Goal: Task Accomplishment & Management: Complete application form

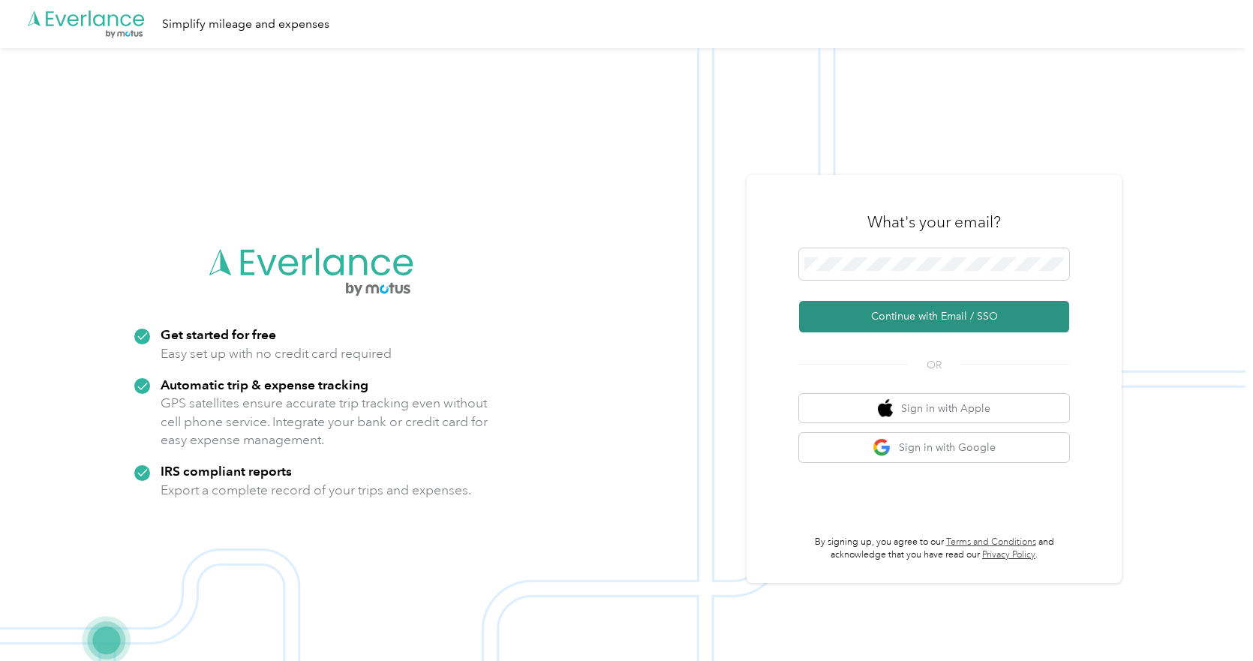
click at [939, 321] on button "Continue with Email / SSO" at bounding box center [934, 317] width 270 height 32
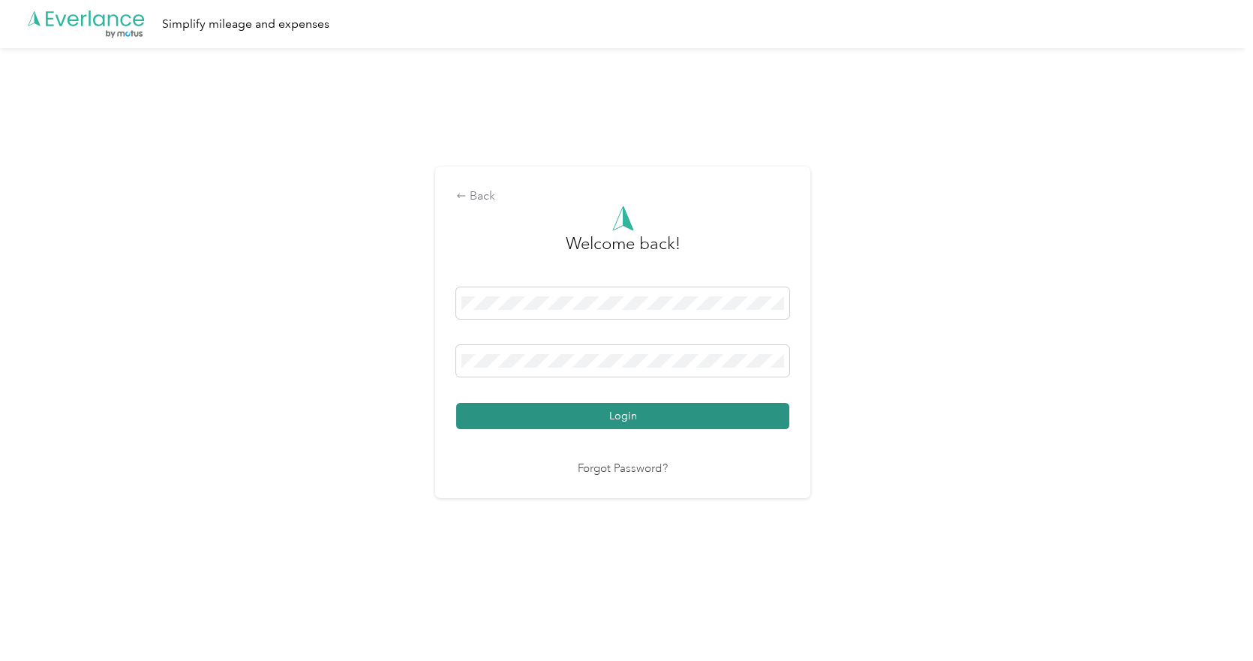
click at [624, 419] on button "Login" at bounding box center [622, 416] width 333 height 26
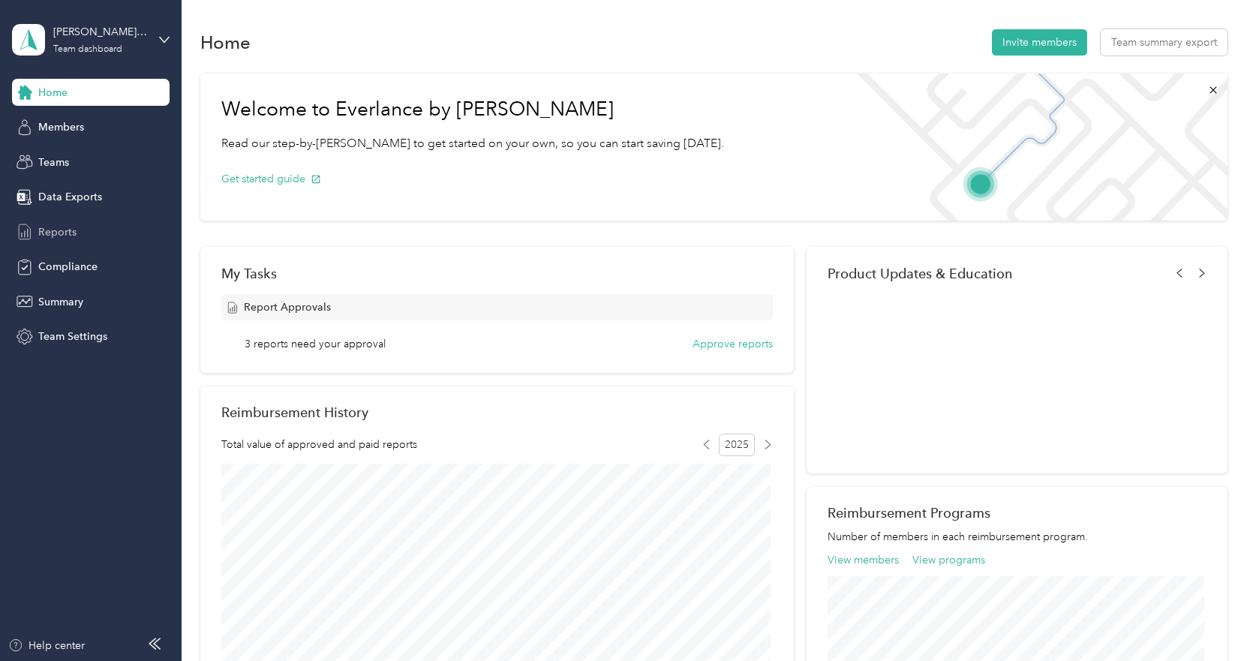
click at [69, 230] on span "Reports" at bounding box center [57, 232] width 38 height 16
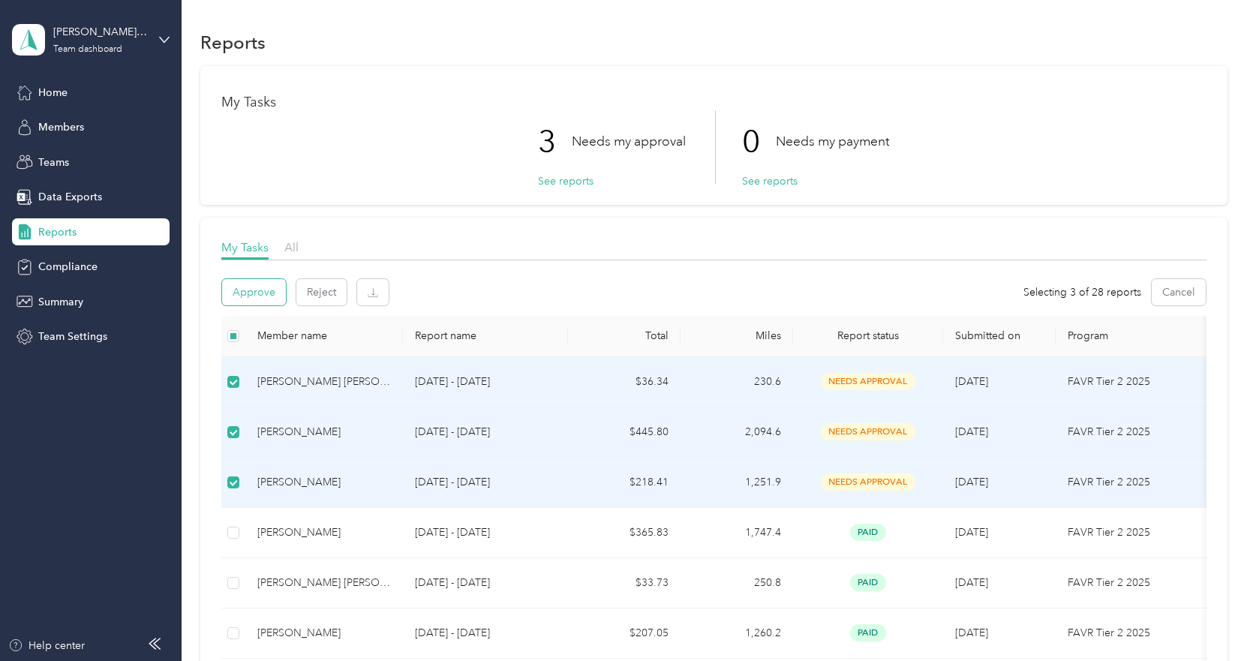
click at [270, 294] on button "Approve" at bounding box center [254, 292] width 64 height 26
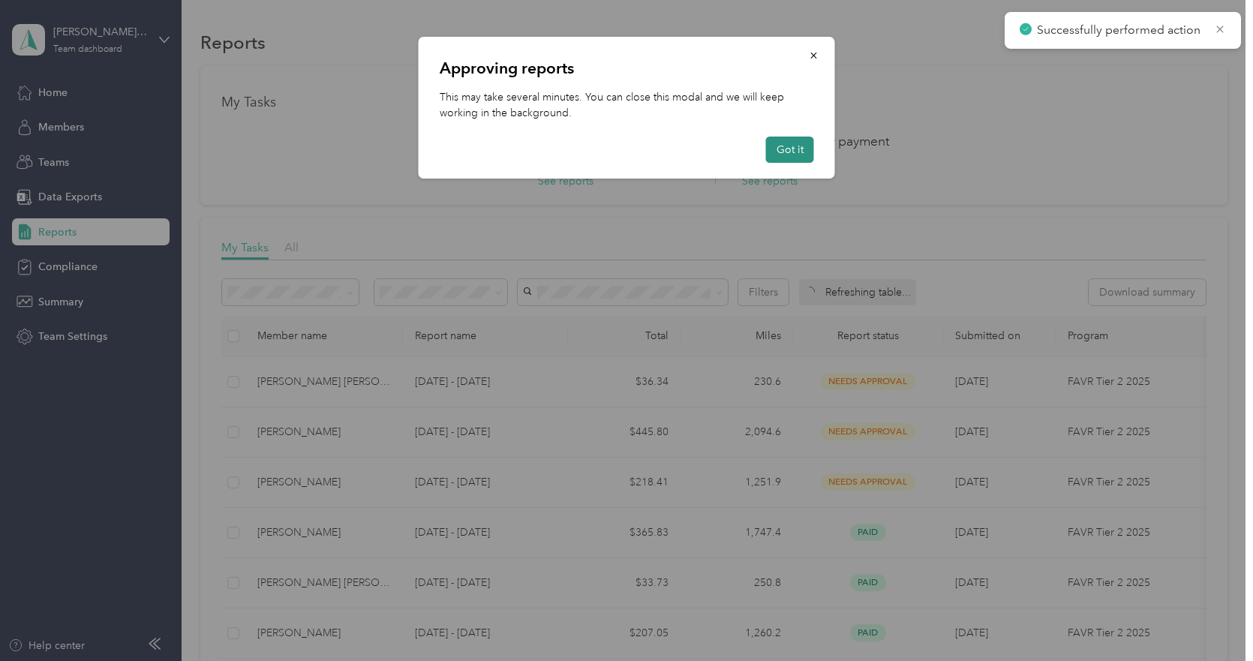
click at [770, 149] on button "Got it" at bounding box center [790, 150] width 48 height 26
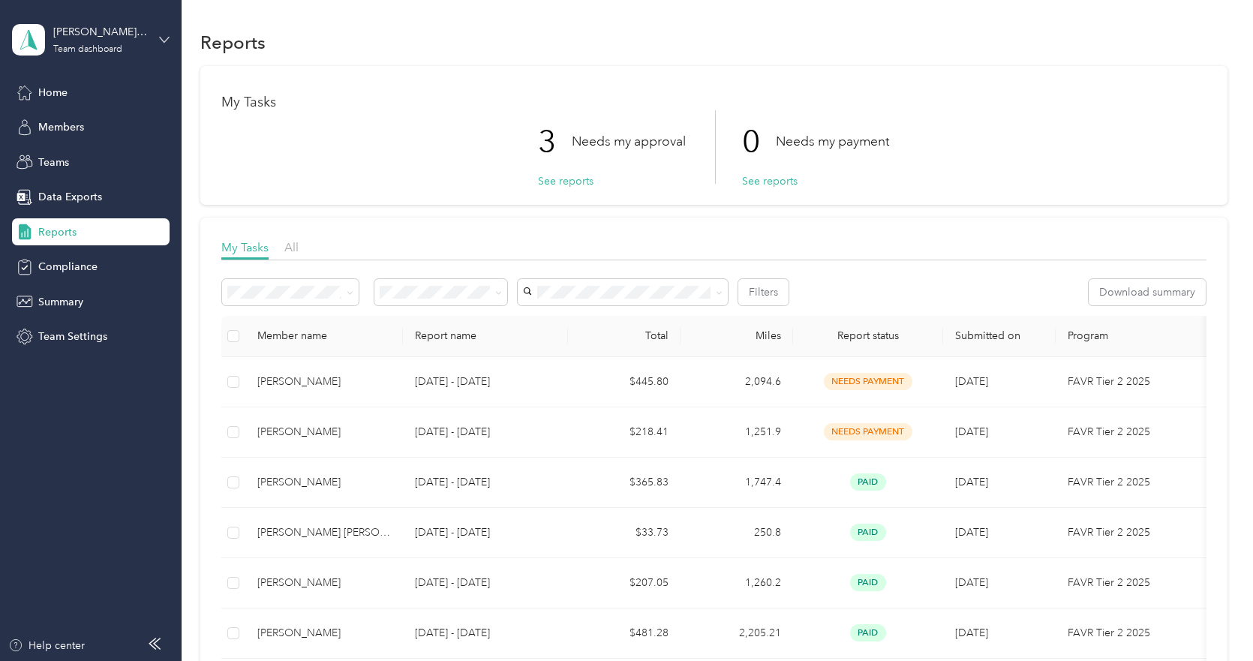
click at [167, 35] on icon at bounding box center [164, 40] width 11 height 11
click at [121, 153] on div "Personal dashboard" at bounding box center [170, 153] width 295 height 26
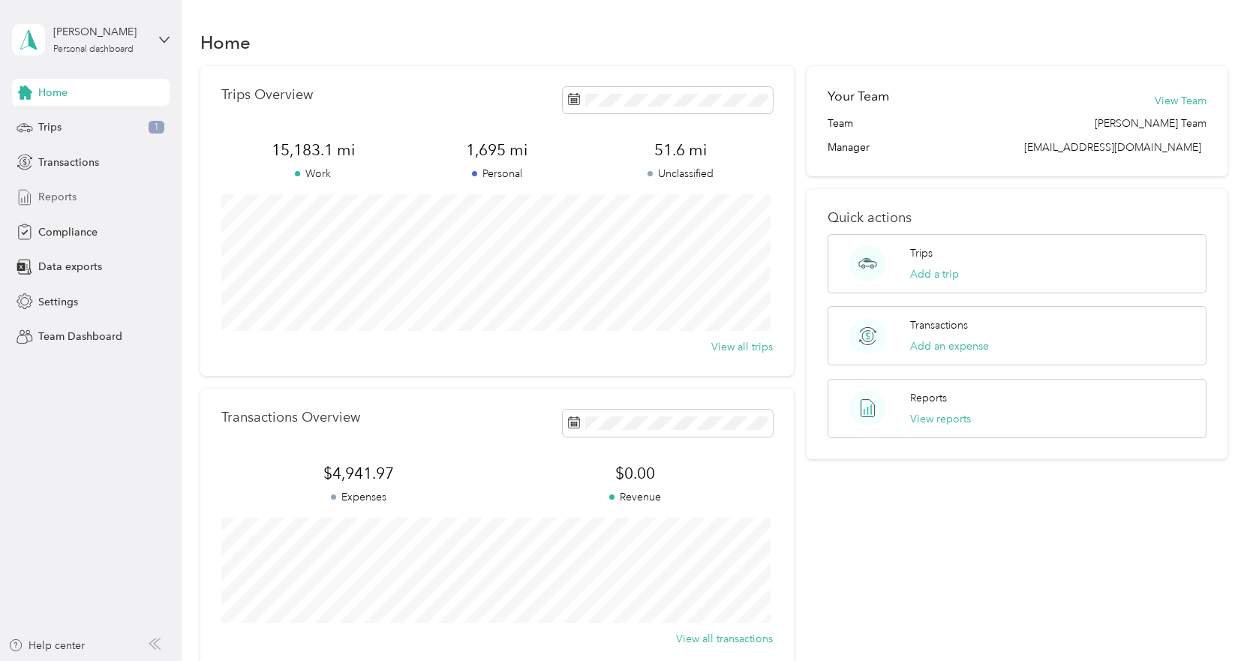
click at [65, 197] on span "Reports" at bounding box center [57, 197] width 38 height 16
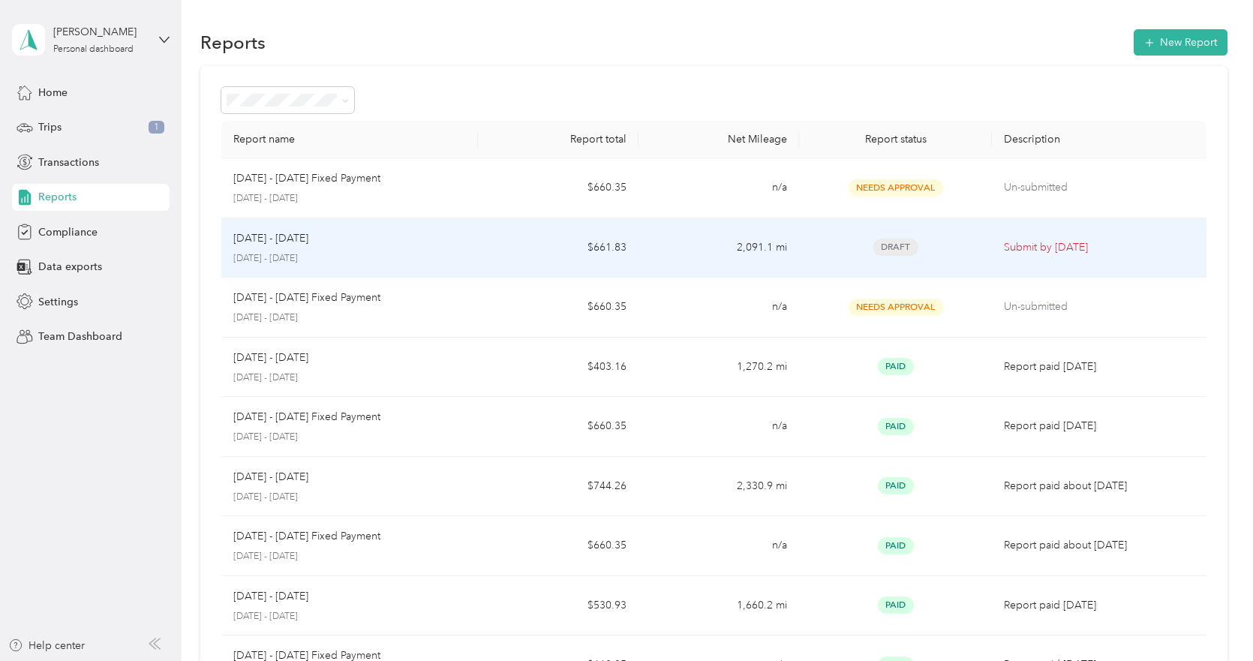
click at [1058, 245] on p "Submit by Oct. 5, 2025" at bounding box center [1099, 247] width 190 height 17
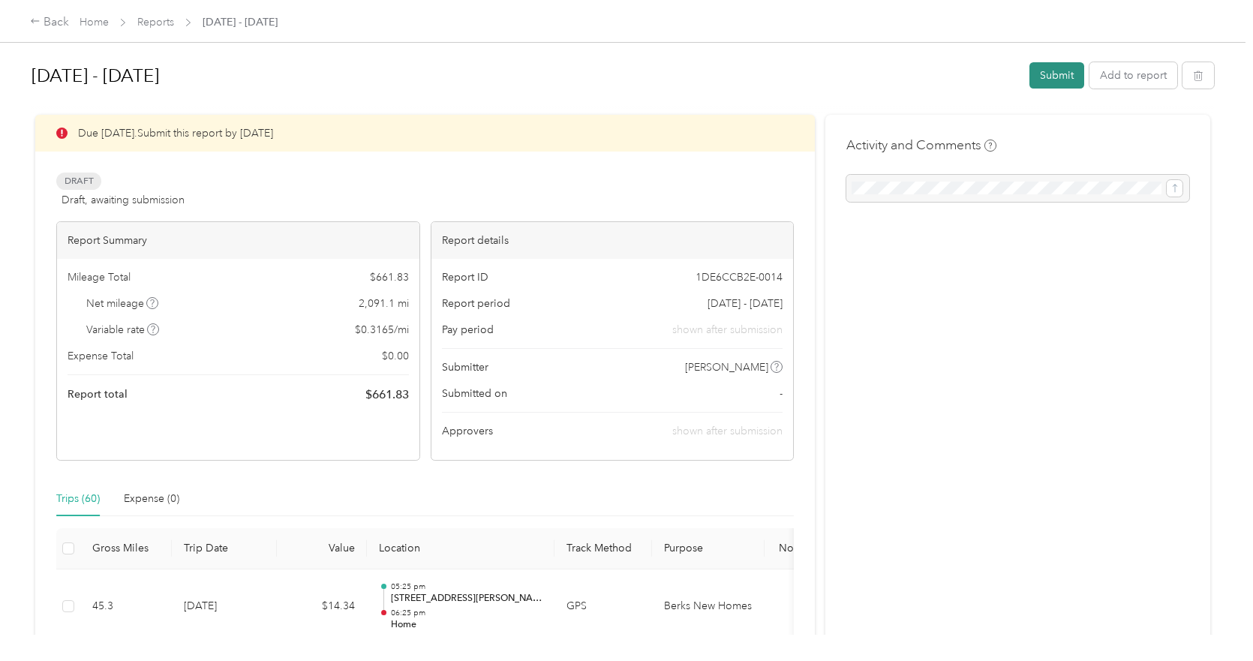
click at [1040, 76] on button "Submit" at bounding box center [1056, 75] width 55 height 26
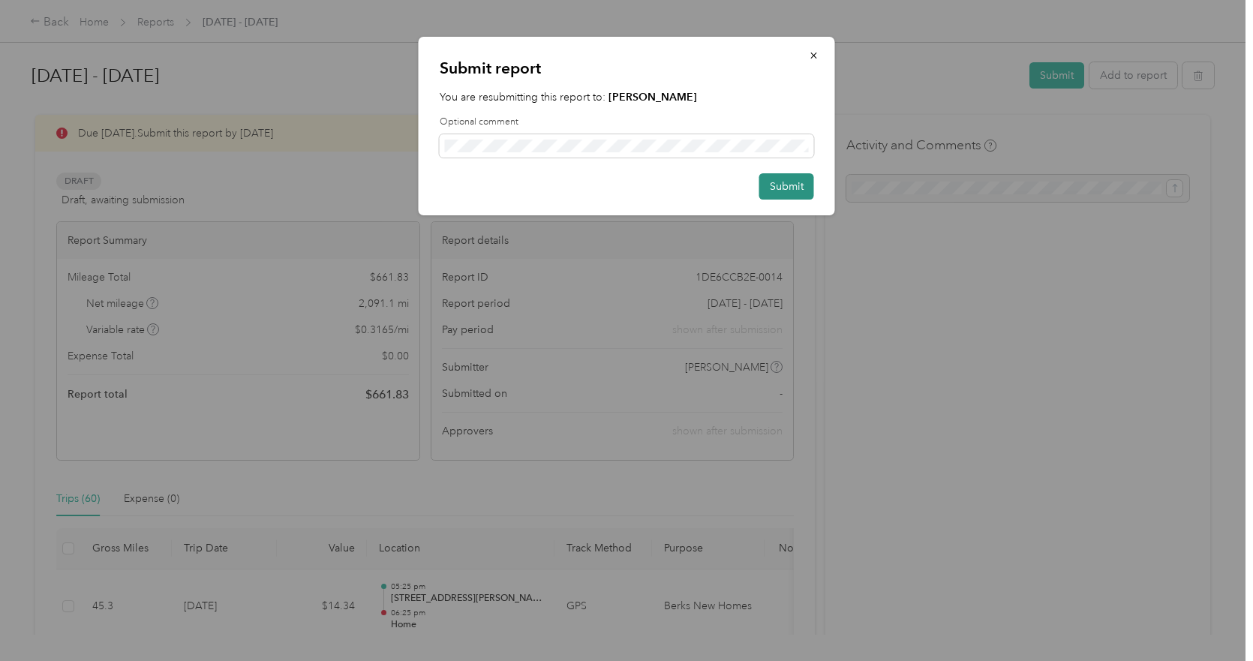
click at [772, 187] on button "Submit" at bounding box center [786, 186] width 55 height 26
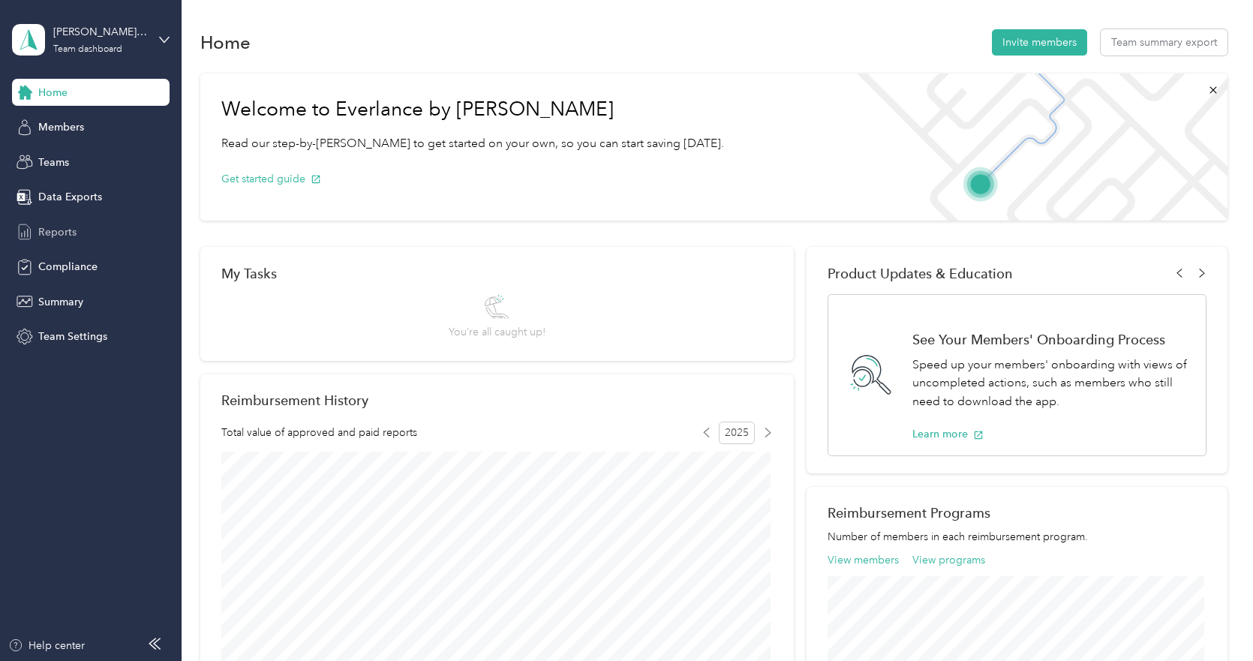
click at [73, 231] on span "Reports" at bounding box center [57, 232] width 38 height 16
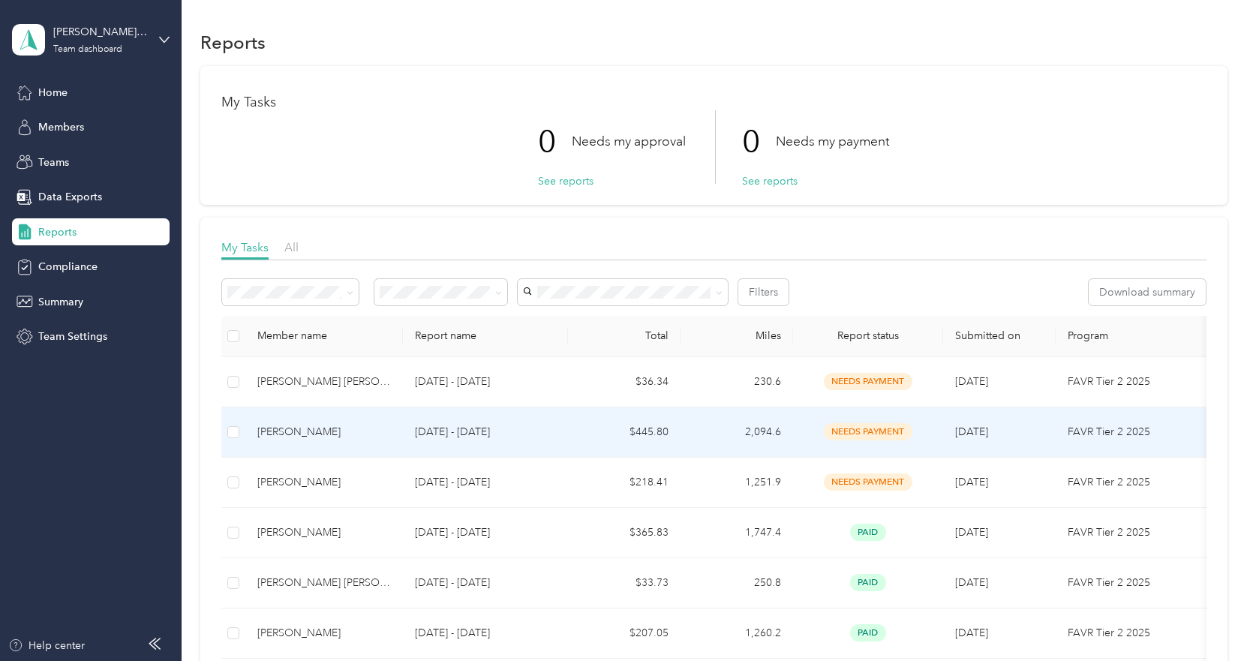
scroll to position [75, 0]
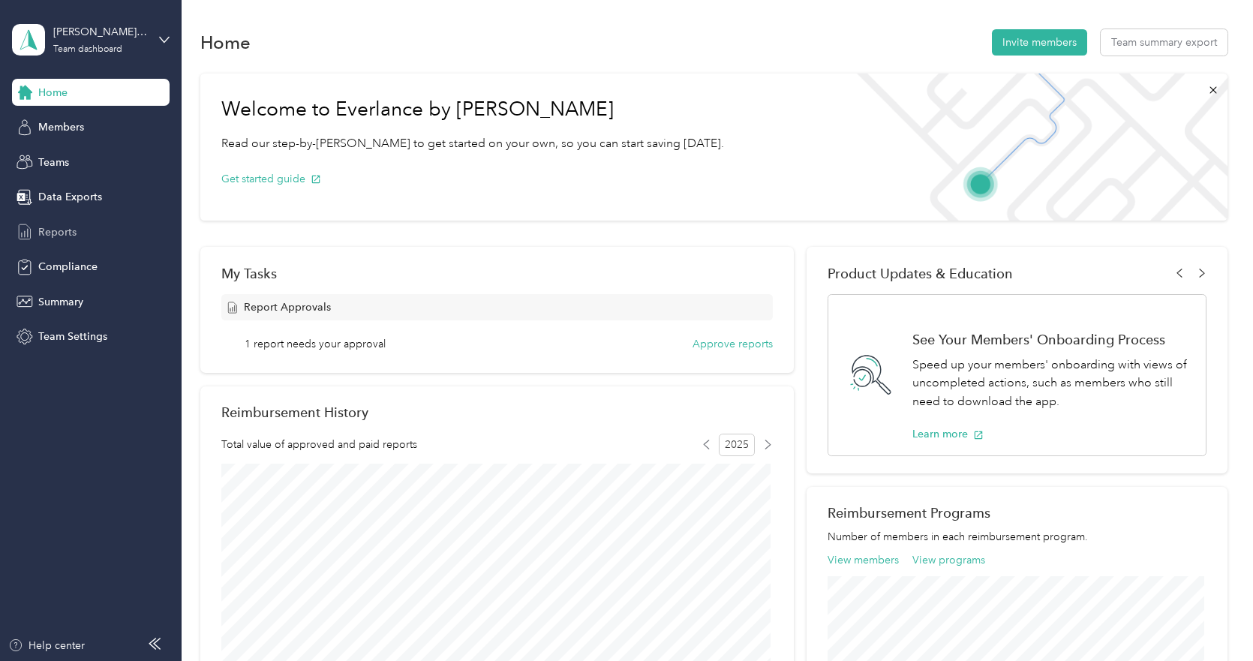
click at [73, 227] on span "Reports" at bounding box center [57, 232] width 38 height 16
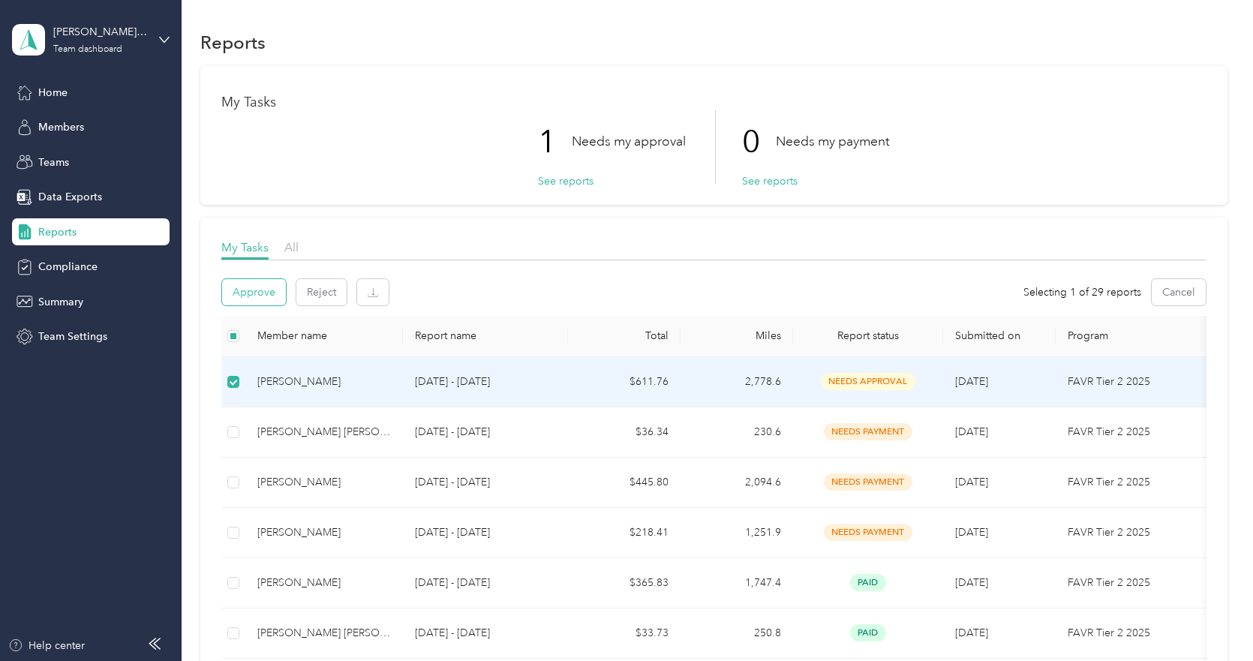
click at [243, 299] on button "Approve" at bounding box center [254, 292] width 64 height 26
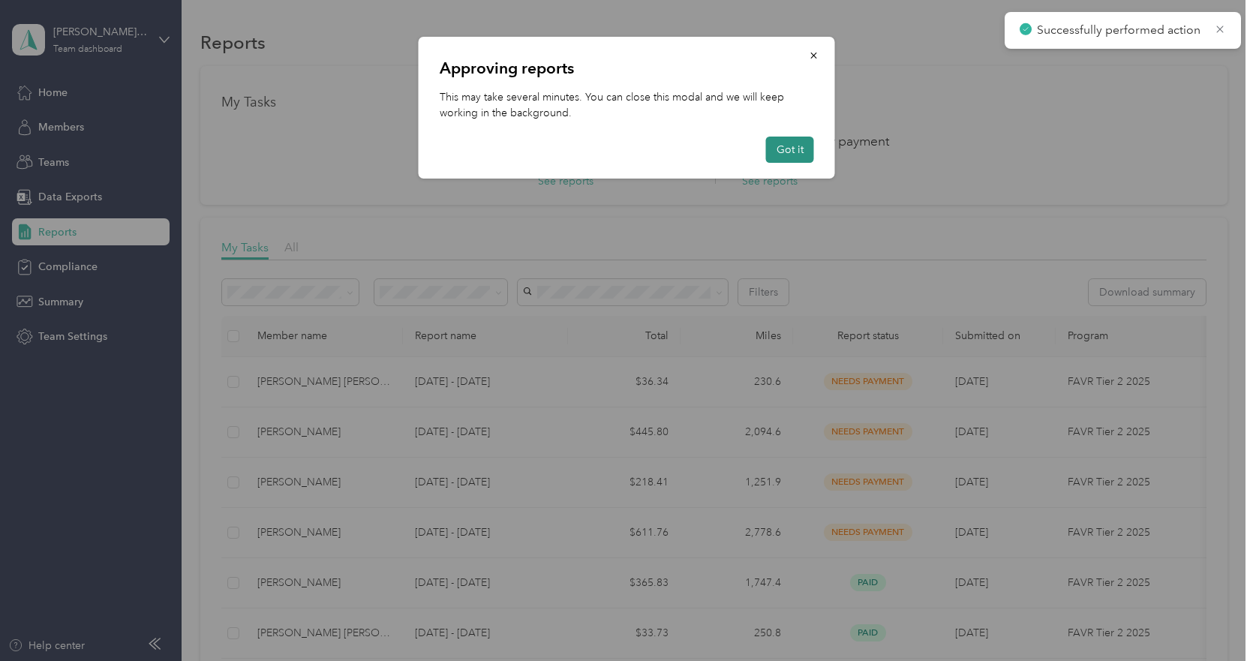
click at [784, 150] on button "Got it" at bounding box center [790, 150] width 48 height 26
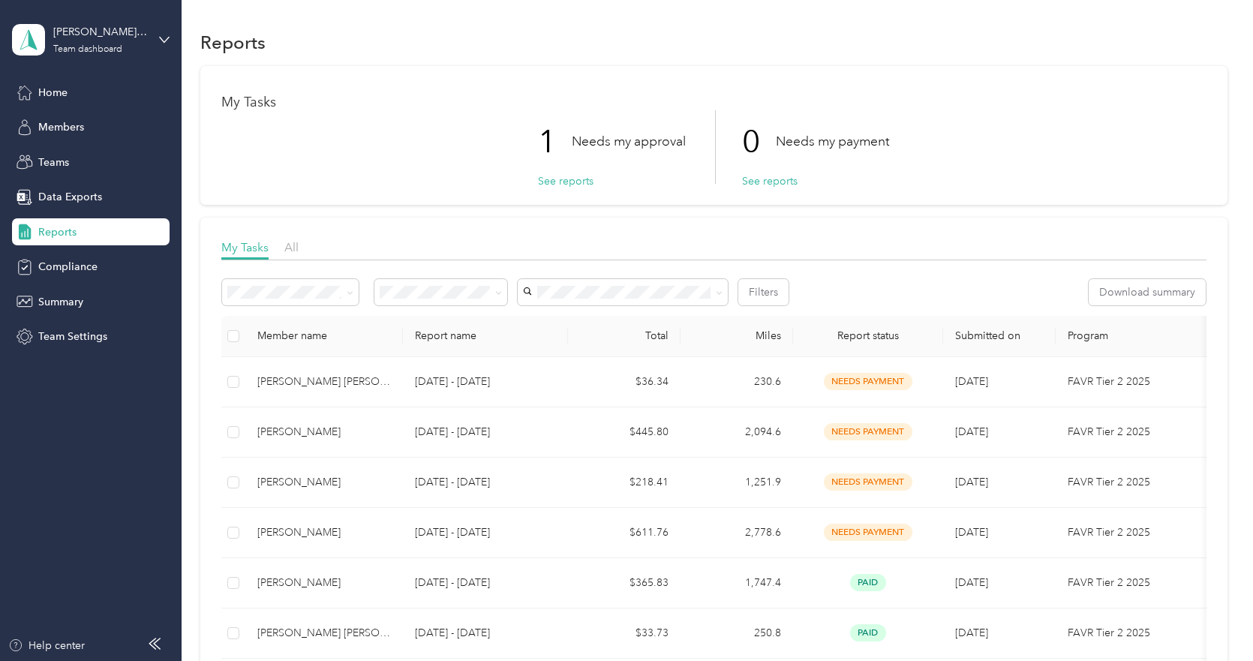
click at [74, 235] on span "Reports" at bounding box center [57, 232] width 38 height 16
click at [165, 32] on div "Steve Giberson's Team Team dashboard" at bounding box center [91, 40] width 158 height 53
click at [102, 158] on div "Personal dashboard" at bounding box center [73, 156] width 95 height 16
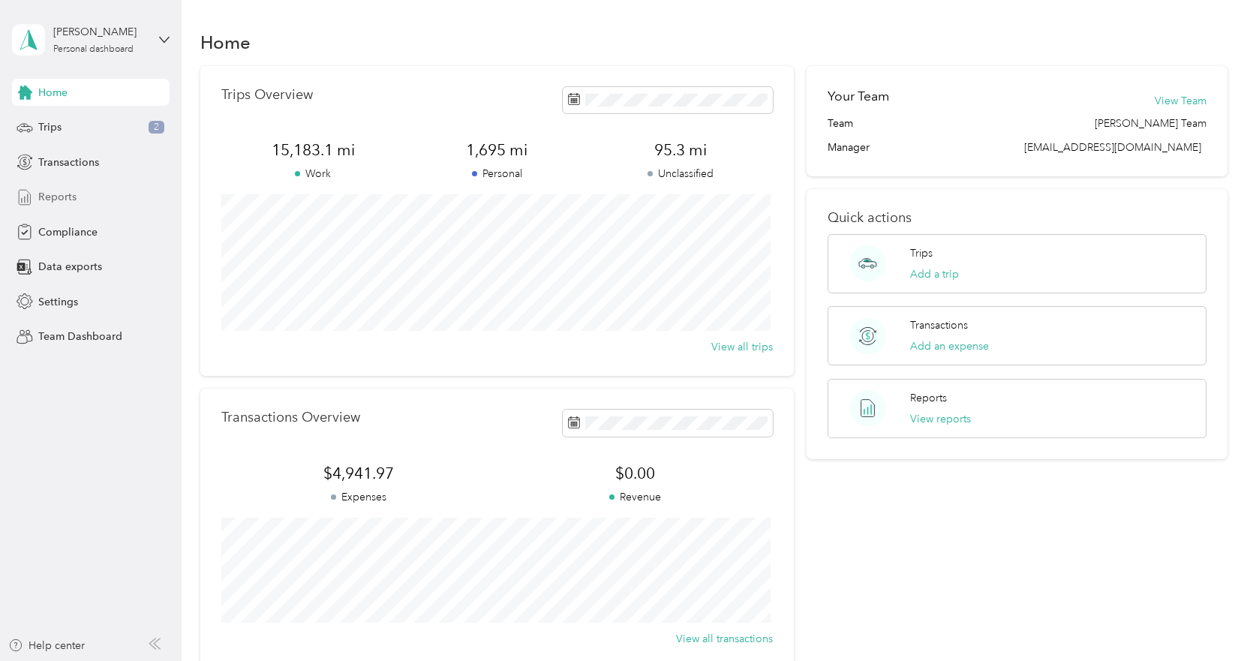
click at [67, 194] on span "Reports" at bounding box center [57, 197] width 38 height 16
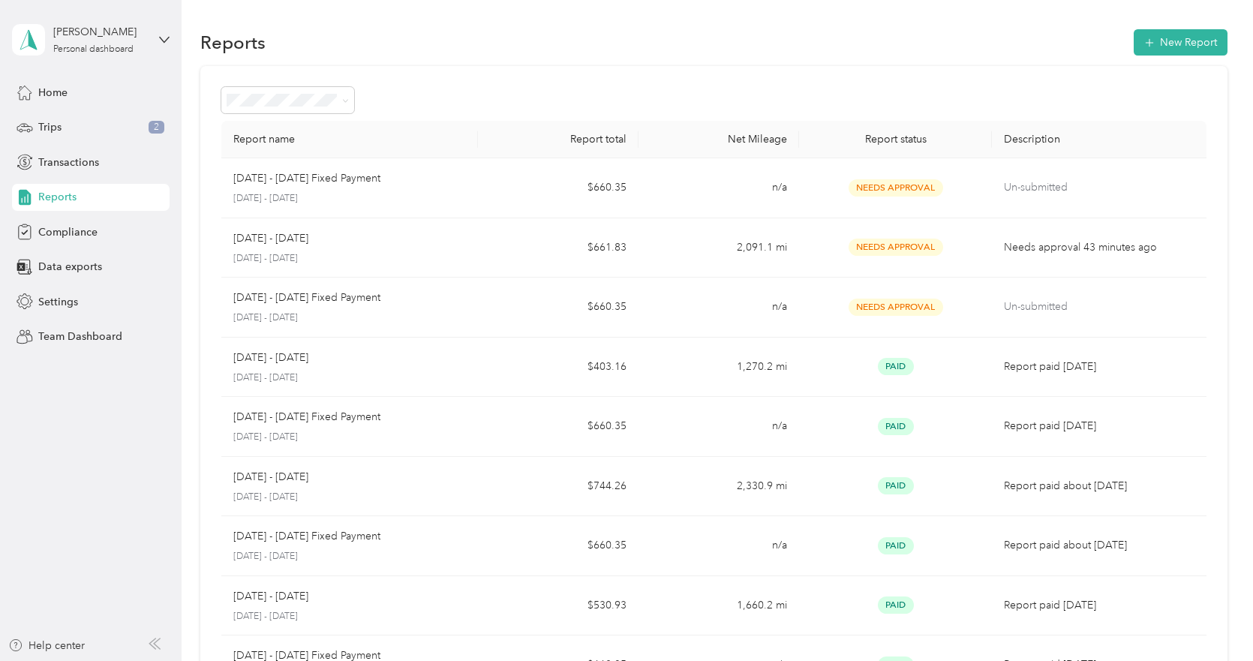
click at [158, 32] on div "Stephen P. Giberson Personal dashboard" at bounding box center [91, 40] width 158 height 53
click at [136, 121] on div "Team dashboard" at bounding box center [170, 123] width 295 height 26
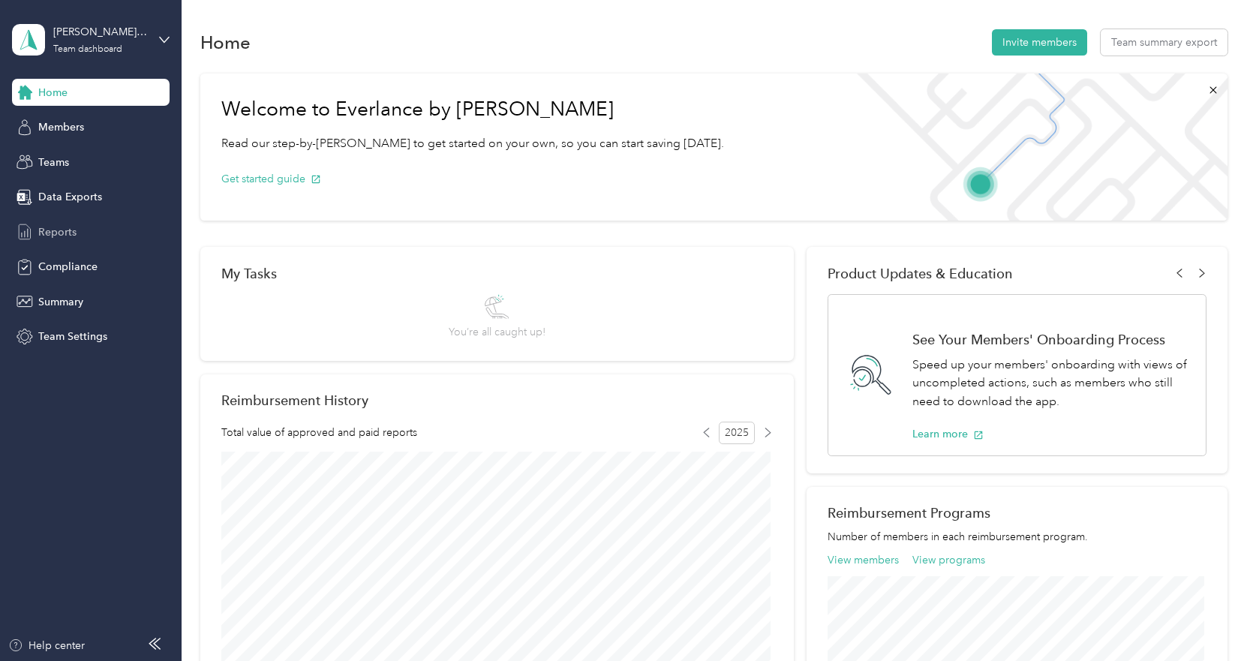
click at [55, 222] on div "Reports" at bounding box center [91, 231] width 158 height 27
